Goal: Navigation & Orientation: Find specific page/section

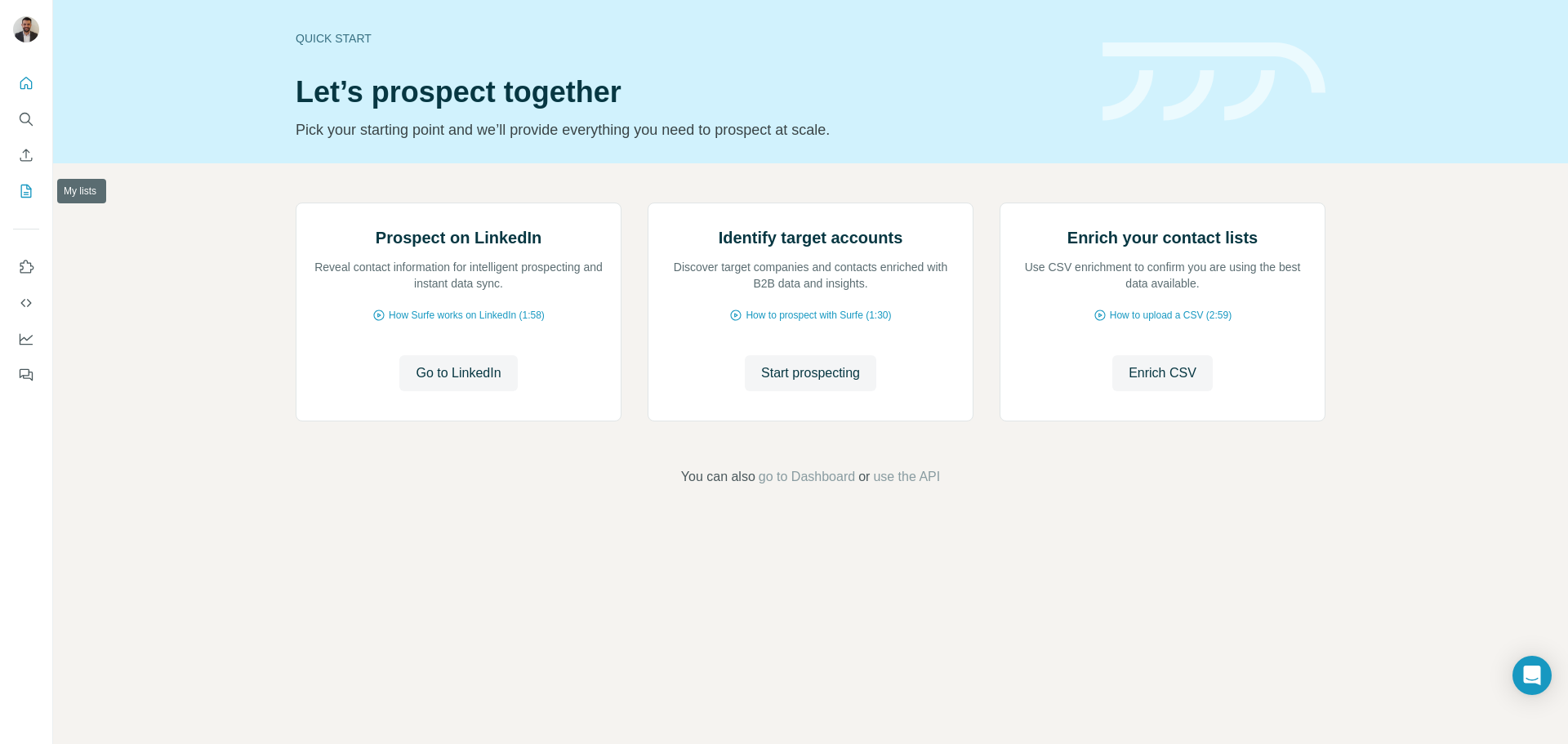
click at [27, 188] on icon "My lists" at bounding box center [27, 190] width 8 height 10
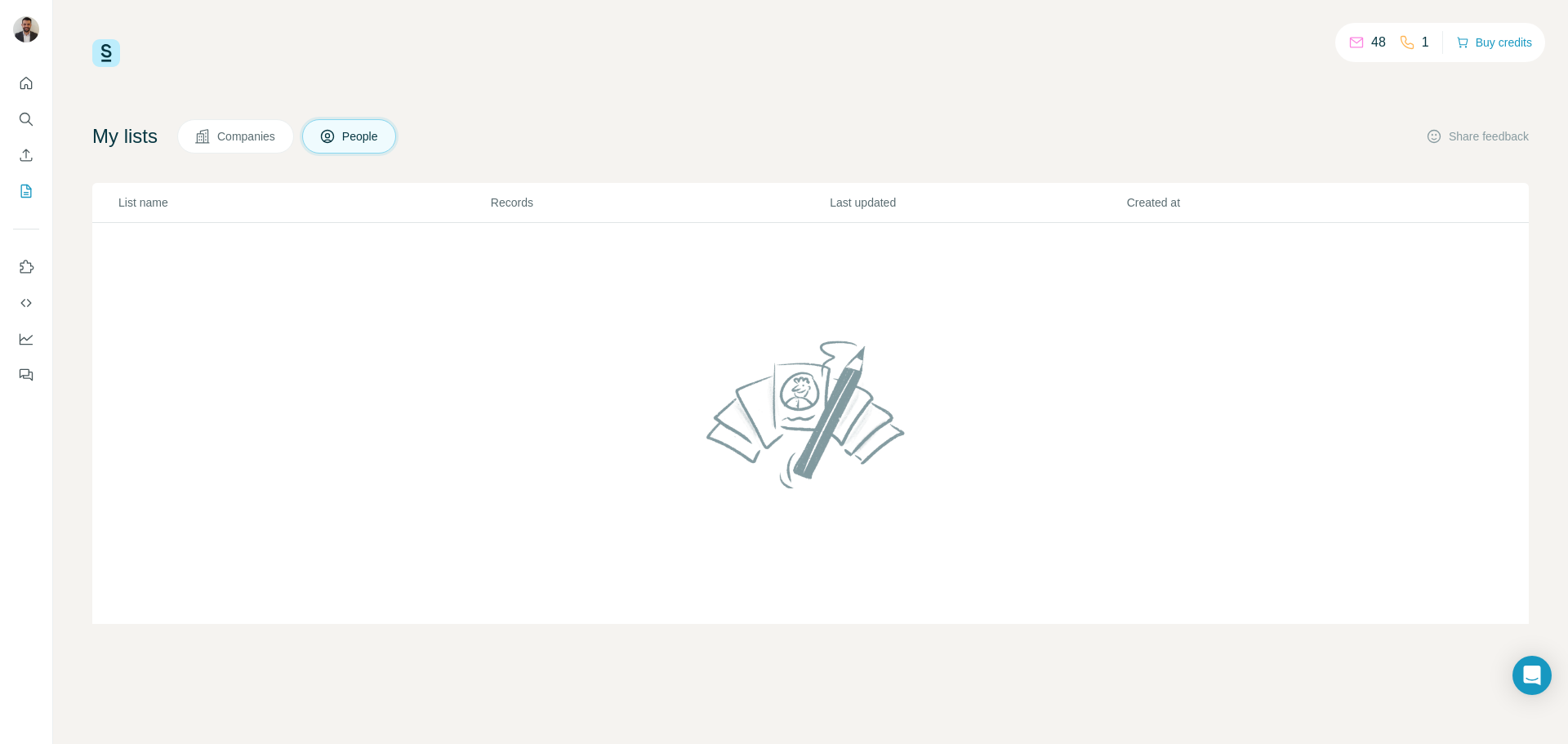
click at [218, 144] on button "Companies" at bounding box center [235, 136] width 117 height 35
click at [334, 146] on button "People" at bounding box center [349, 136] width 95 height 35
click at [28, 271] on icon "Use Surfe on LinkedIn" at bounding box center [25, 266] width 16 height 16
